Goal: Submit feedback/report problem

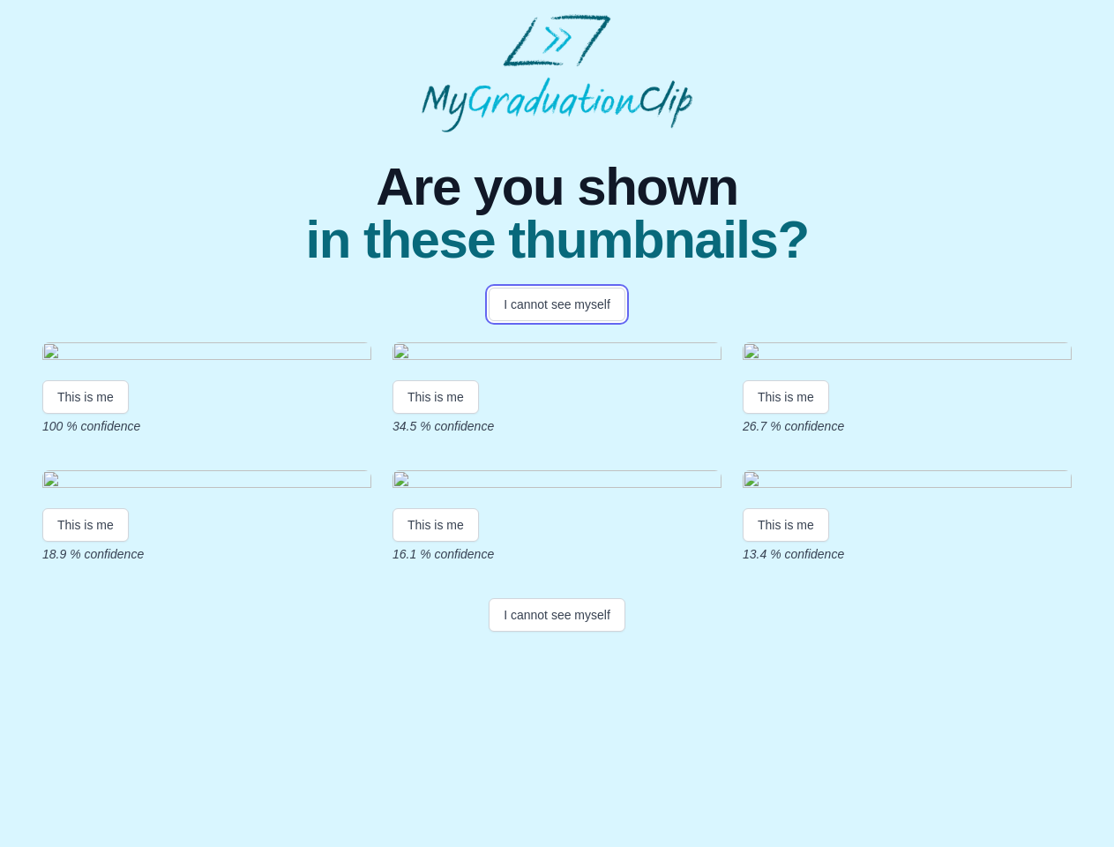
click at [557, 304] on button "I cannot see myself" at bounding box center [557, 305] width 137 height 34
click at [86, 556] on html "Are you shown in these thumbnails? I cannot see myself This is me 100 % confide…" at bounding box center [557, 326] width 1114 height 653
click at [438, 556] on html "Are you shown in these thumbnails? I cannot see myself This is me 100 % confide…" at bounding box center [557, 326] width 1114 height 653
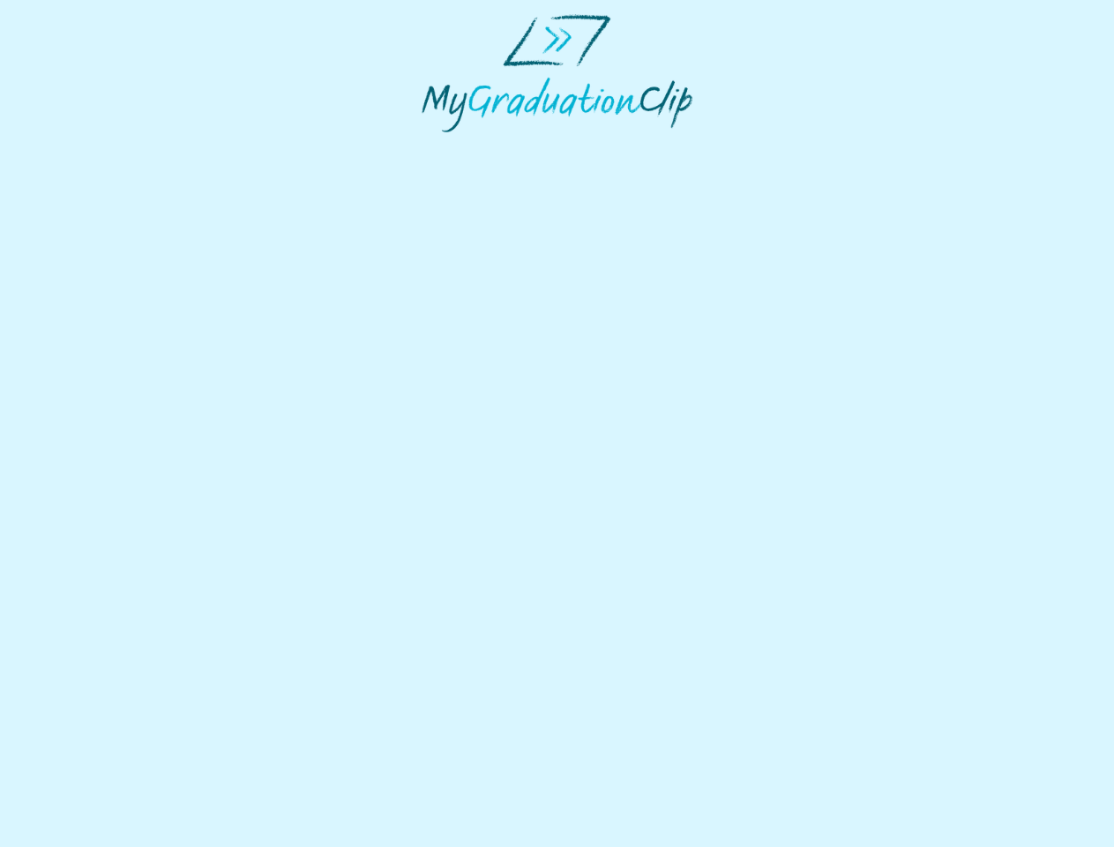
click at [790, 146] on html at bounding box center [557, 73] width 1114 height 146
click at [86, 146] on html at bounding box center [557, 73] width 1114 height 146
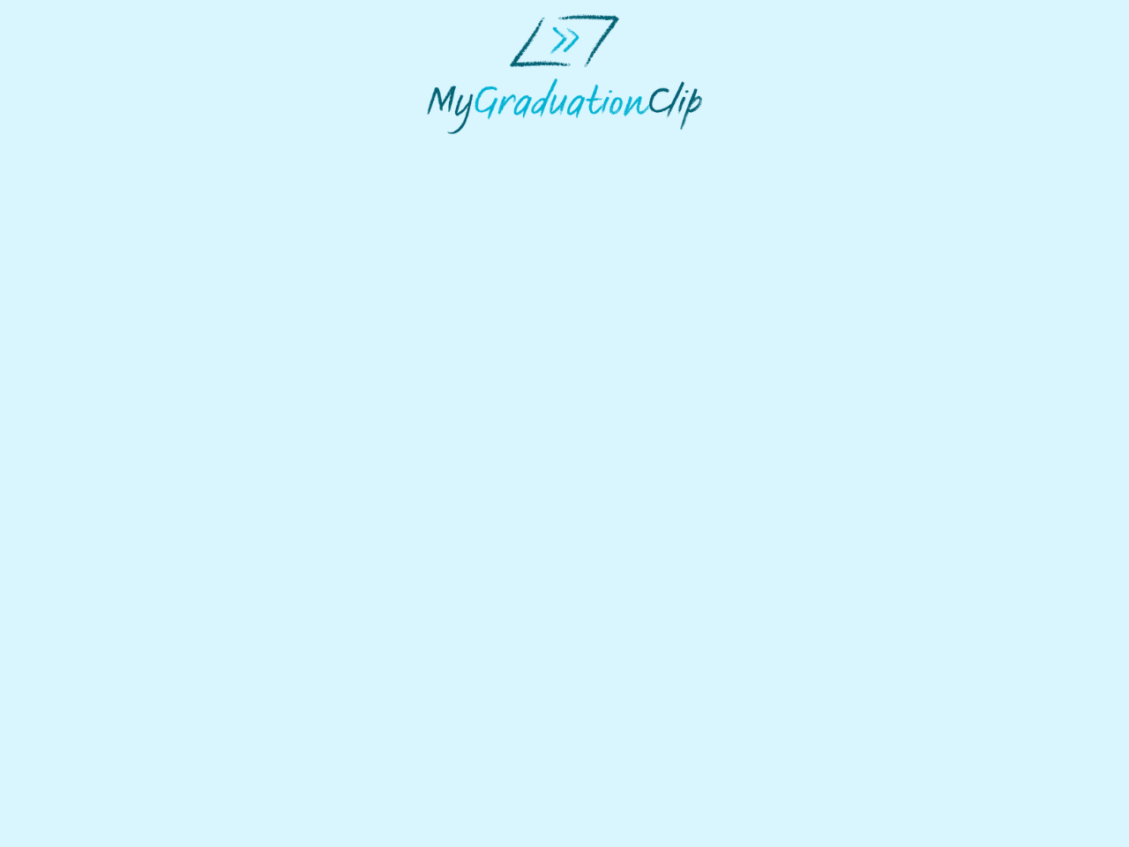
click at [438, 148] on html at bounding box center [564, 74] width 1129 height 148
click at [790, 148] on html at bounding box center [564, 74] width 1129 height 148
